Goal: Check status

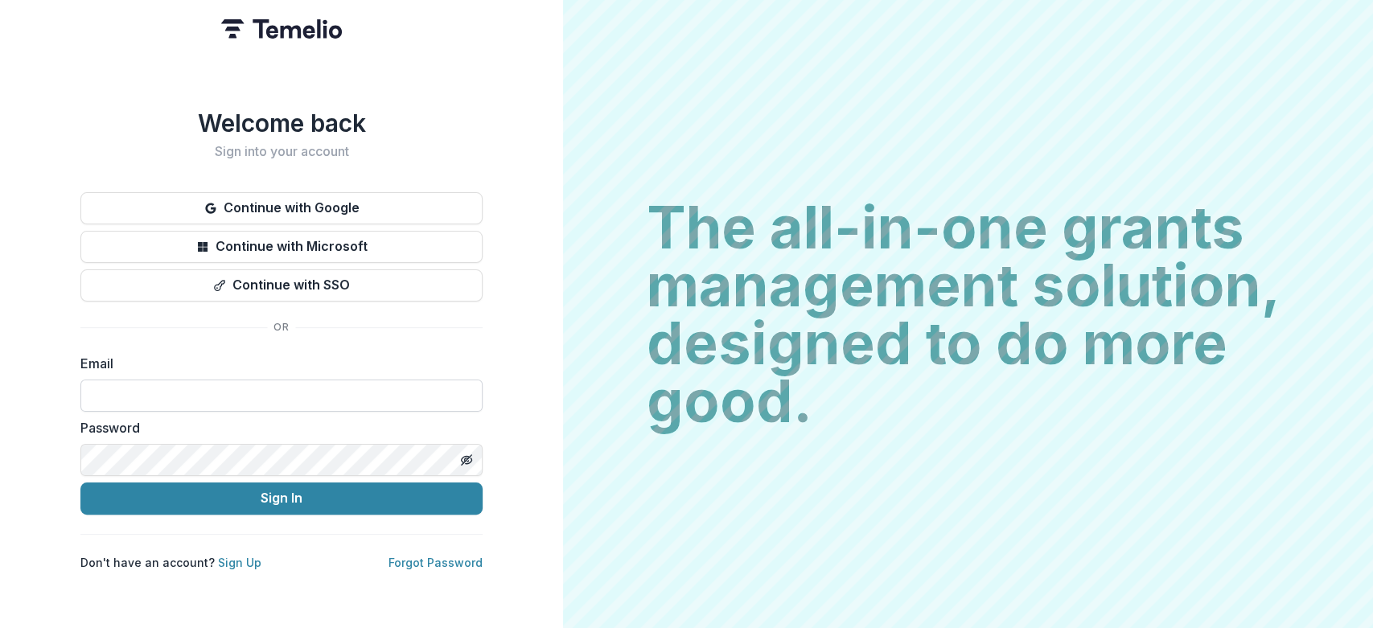
click at [243, 395] on input at bounding box center [281, 396] width 402 height 32
type input "**********"
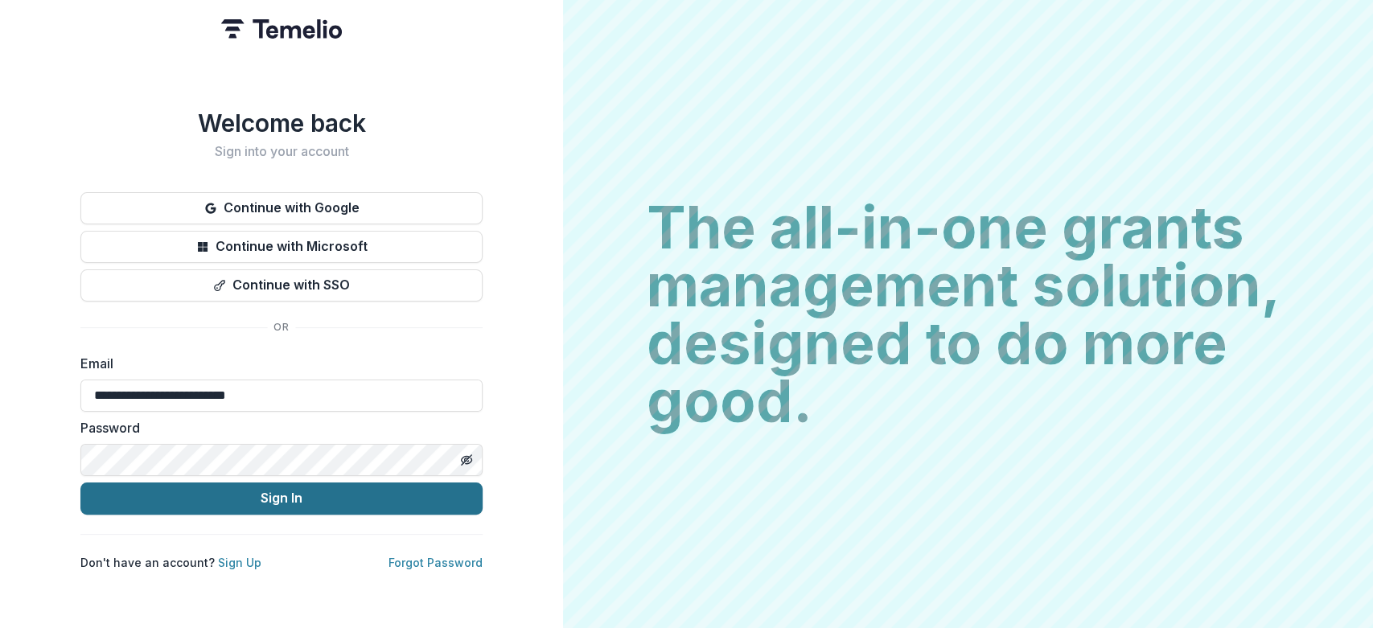
click at [270, 492] on button "Sign In" at bounding box center [281, 499] width 402 height 32
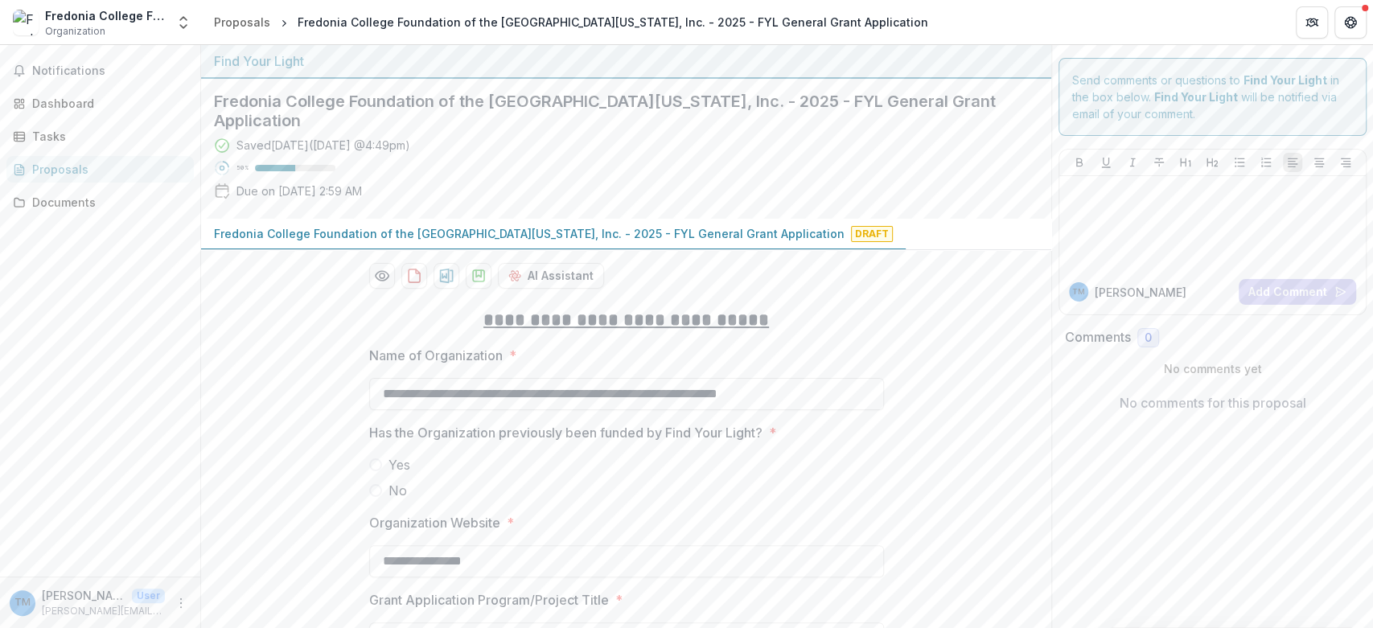
scroll to position [89, 0]
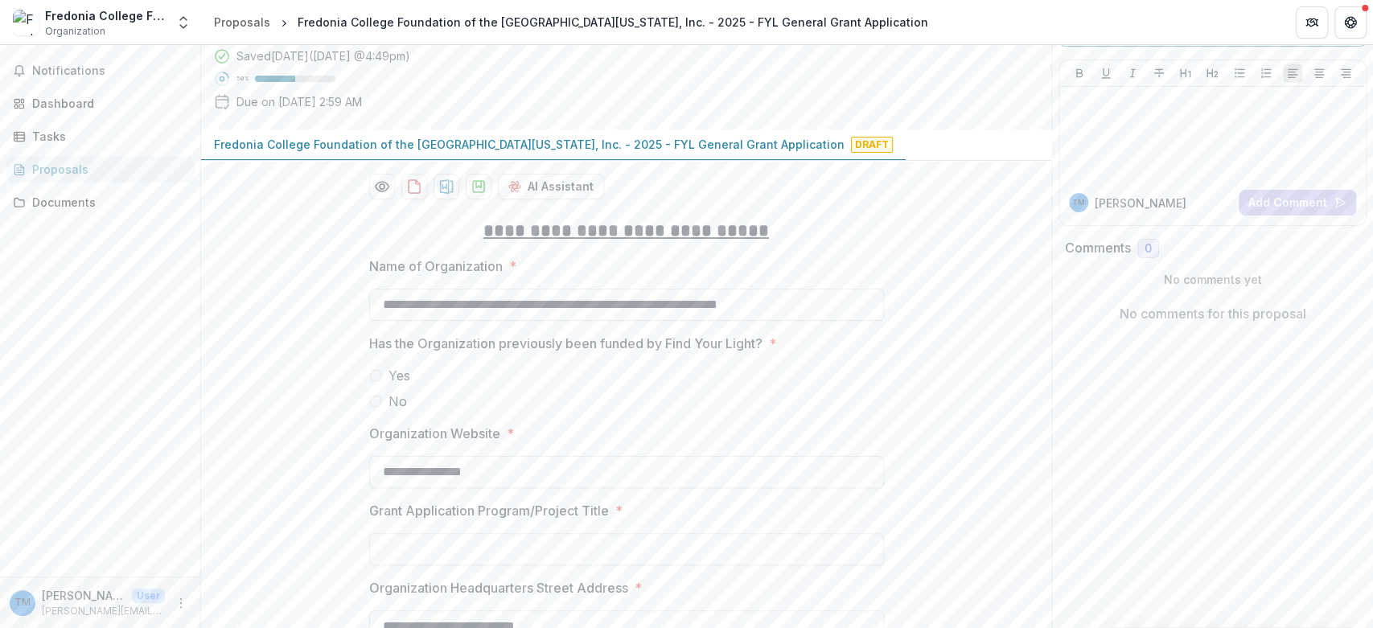
click at [372, 404] on span at bounding box center [375, 401] width 13 height 13
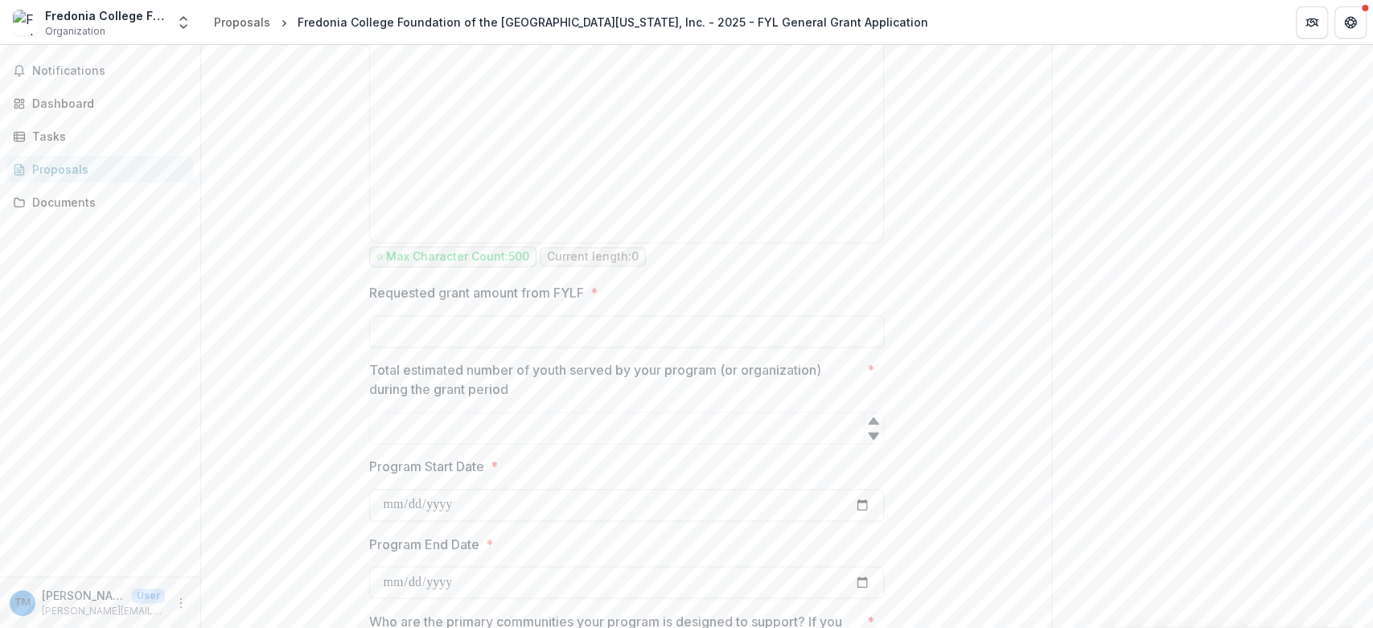
scroll to position [1609, 0]
